Goal: Task Accomplishment & Management: Complete application form

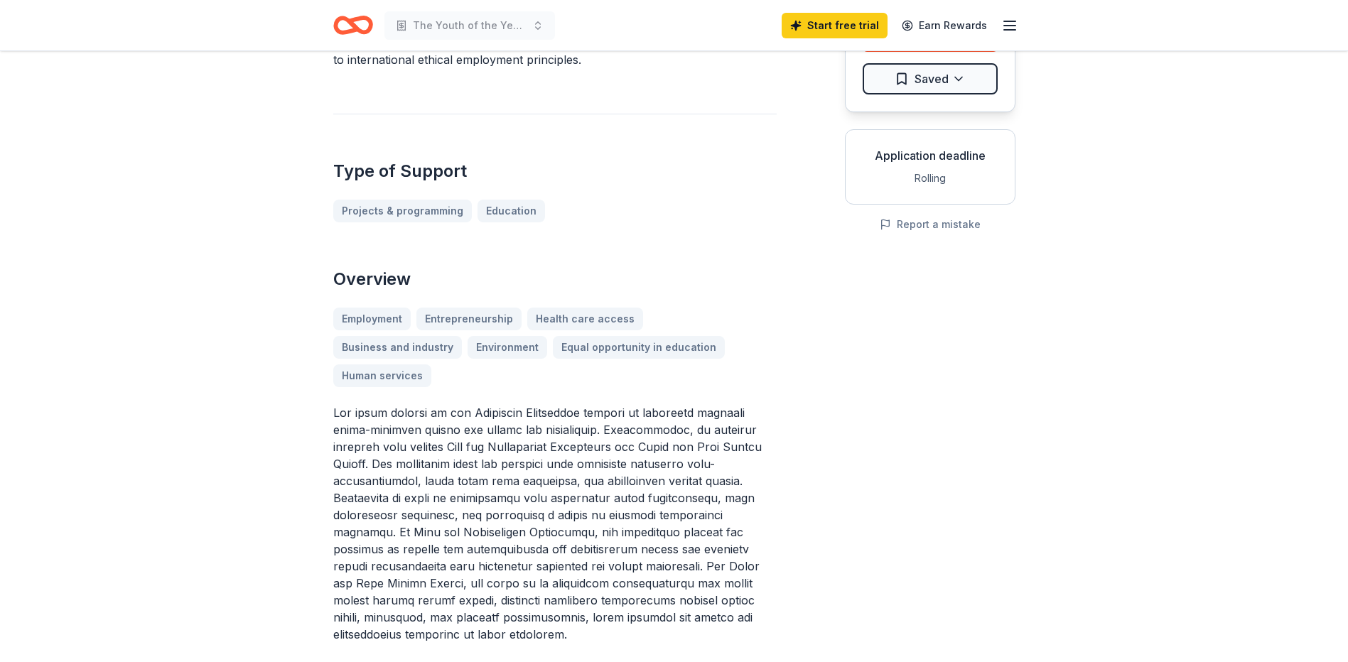
scroll to position [166, 0]
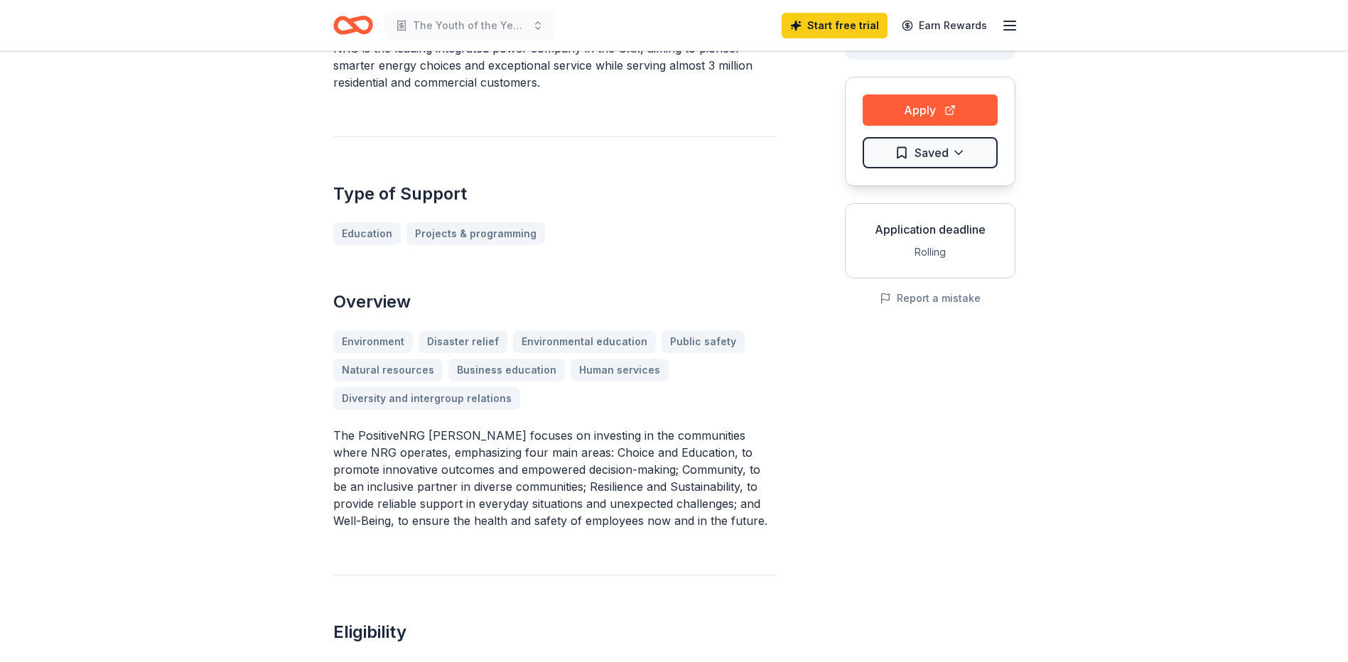
scroll to position [119, 0]
click at [930, 114] on button "Apply" at bounding box center [929, 107] width 135 height 31
